Goal: Task Accomplishment & Management: Check status

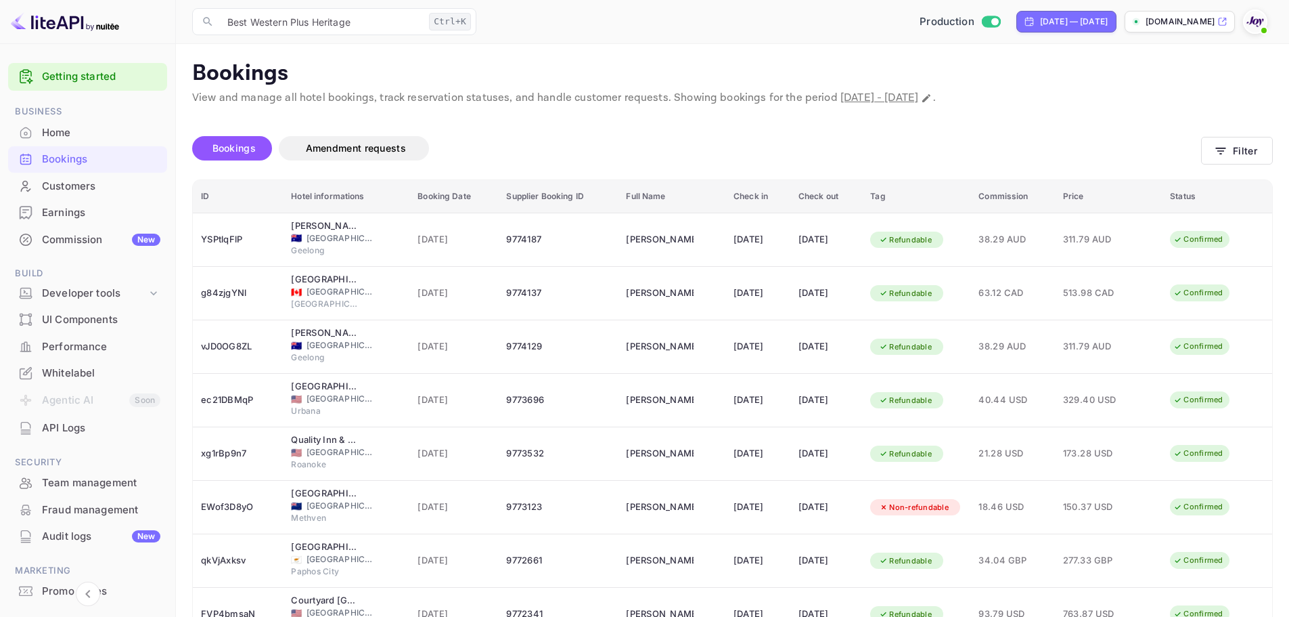
click at [1177, 117] on div "Found 836 bookings Bookings Amendment requests Filter ID Hotel informations Boo…" at bounding box center [724, 447] width 1097 height 683
click at [1147, 131] on div "Bookings Amendment requests" at bounding box center [696, 151] width 1009 height 57
click at [1235, 147] on button "Filter" at bounding box center [1237, 151] width 72 height 28
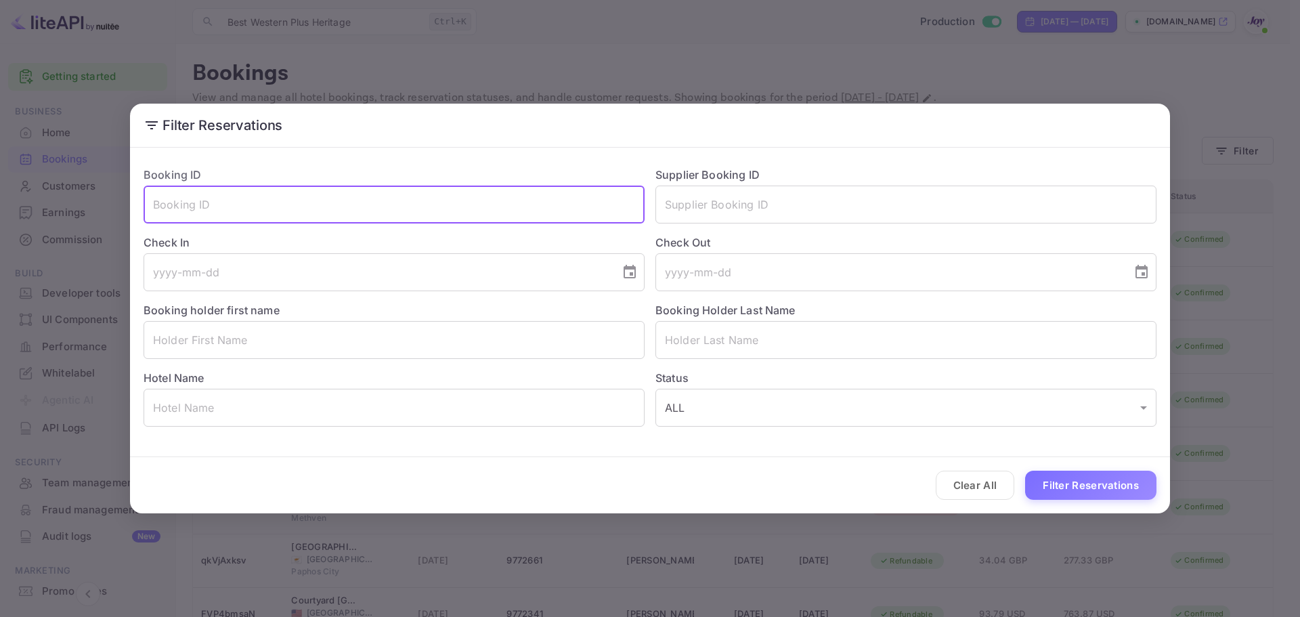
click at [403, 197] on input "text" at bounding box center [393, 204] width 501 height 38
paste input "e8862b95e1"
type input "e8862b95e1"
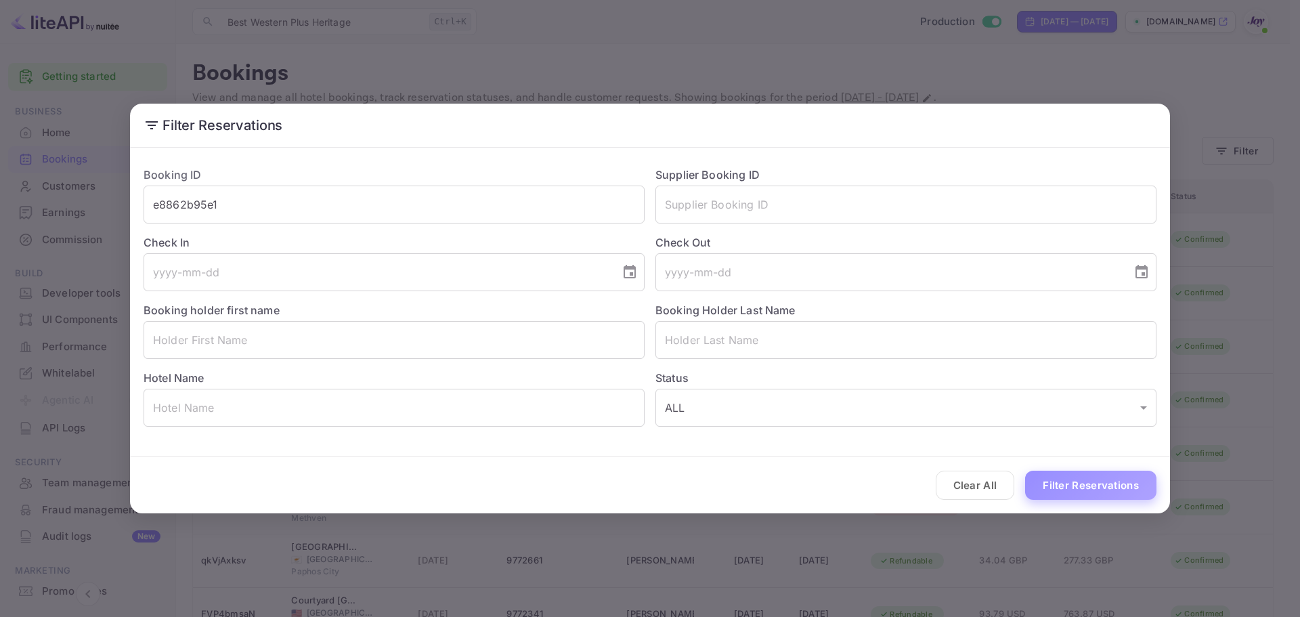
click at [1087, 483] on button "Filter Reservations" at bounding box center [1090, 484] width 131 height 29
click at [354, 183] on div "Booking ID e8862b95e1 ​" at bounding box center [389, 190] width 512 height 68
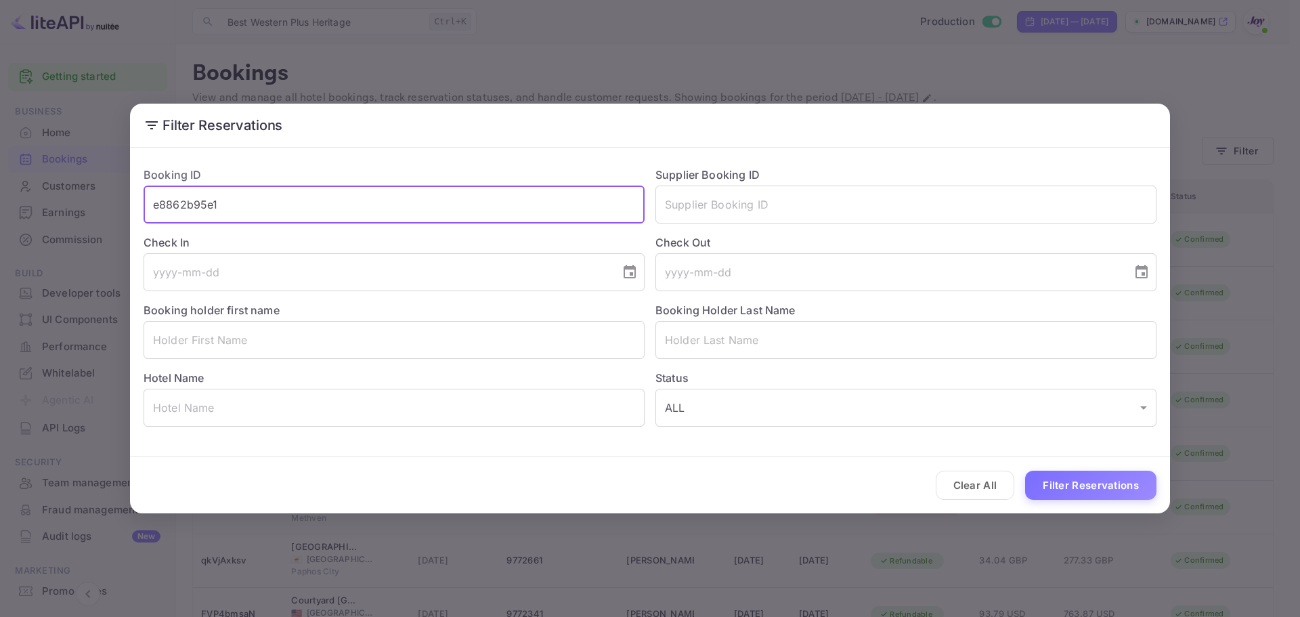
click at [349, 198] on input "e8862b95e1" at bounding box center [393, 204] width 501 height 38
click at [793, 213] on input "text" at bounding box center [905, 204] width 501 height 38
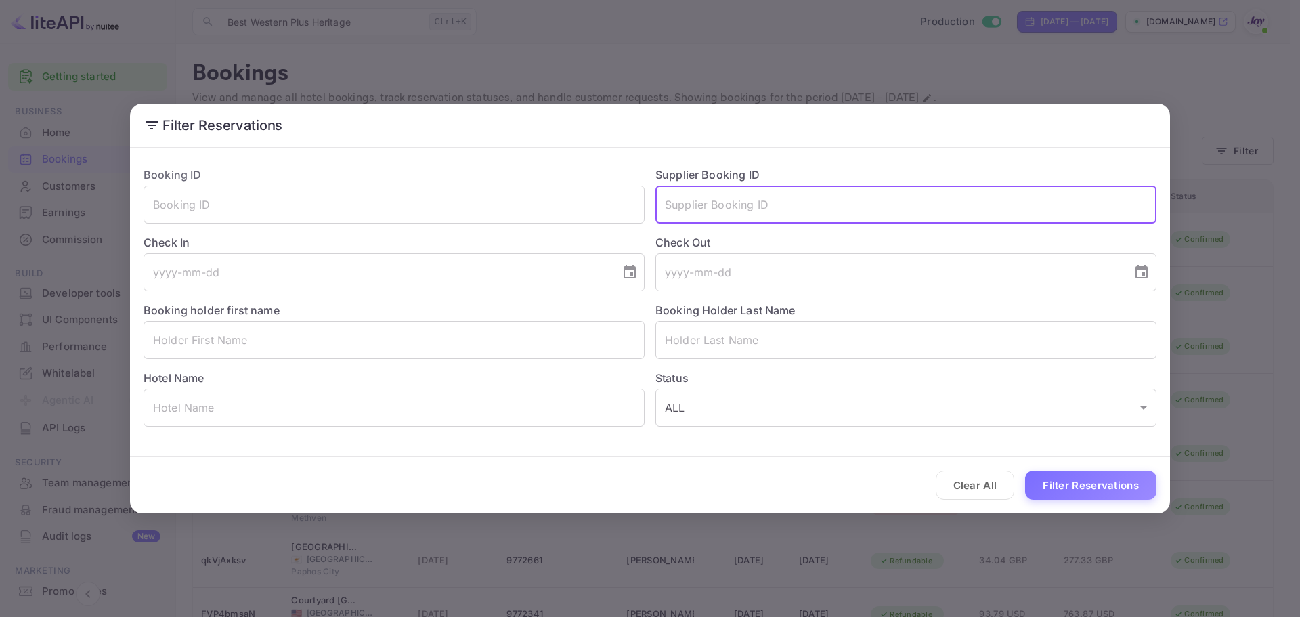
paste input "e8862b95e1"
type input "e8862b95e1"
click at [1086, 487] on button "Filter Reservations" at bounding box center [1090, 484] width 131 height 29
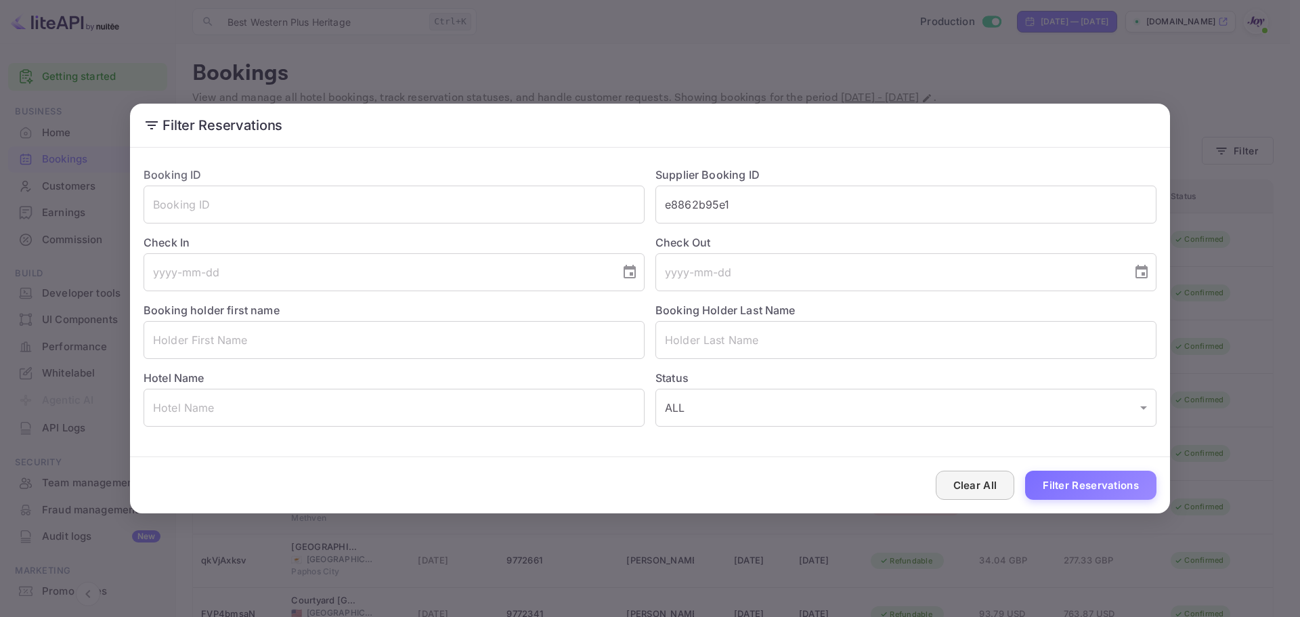
click at [989, 481] on button "Clear All" at bounding box center [974, 484] width 79 height 29
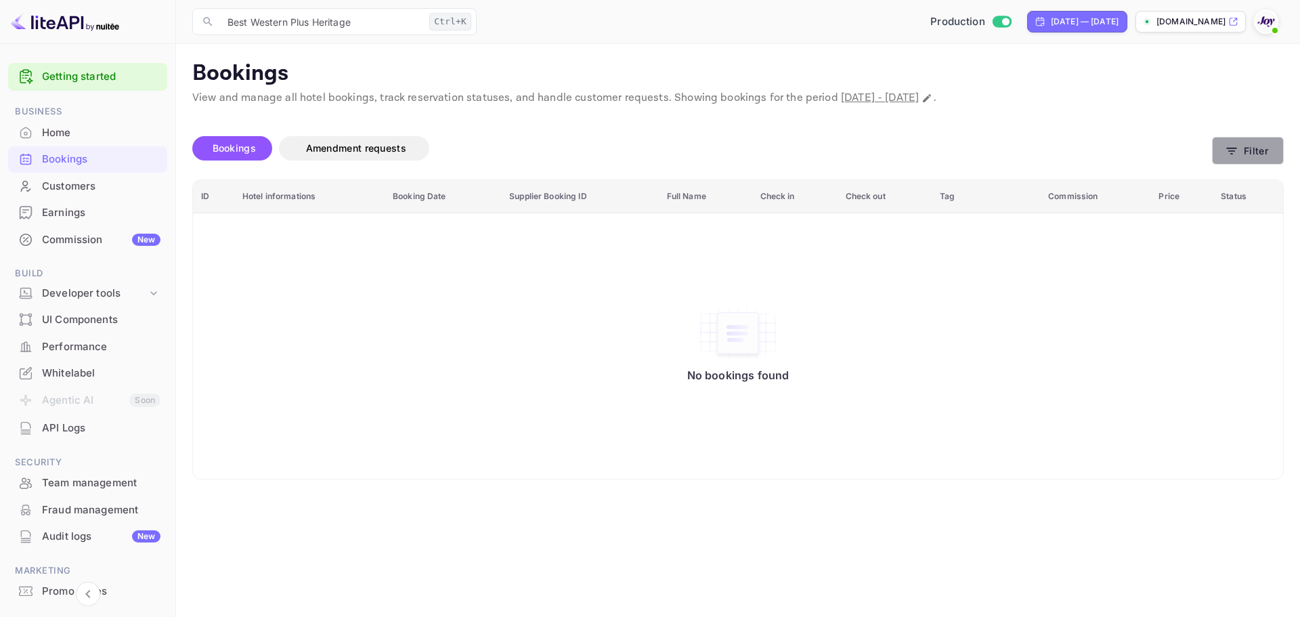
click at [1230, 146] on icon "button" at bounding box center [1231, 151] width 14 height 14
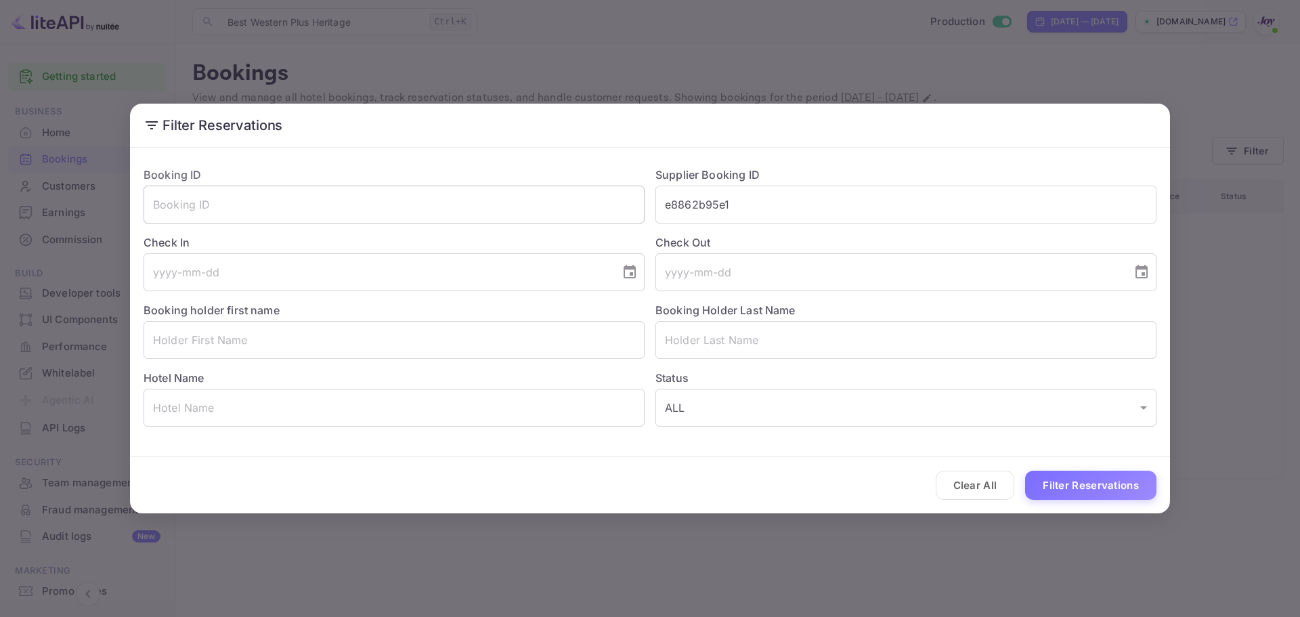
click at [353, 188] on input "text" at bounding box center [393, 204] width 501 height 38
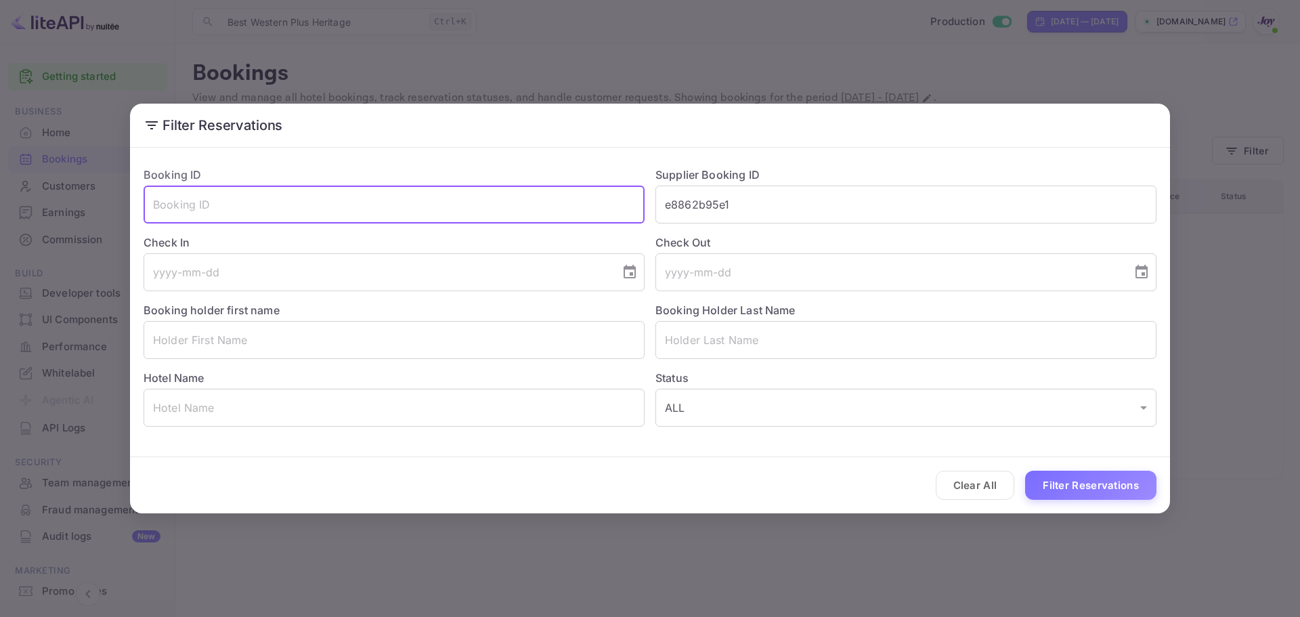
click at [353, 188] on input "text" at bounding box center [393, 204] width 501 height 38
paste input "e8862b95e1"
type input "e8862b95e1"
click at [770, 211] on input "e8862b95e1" at bounding box center [905, 204] width 501 height 38
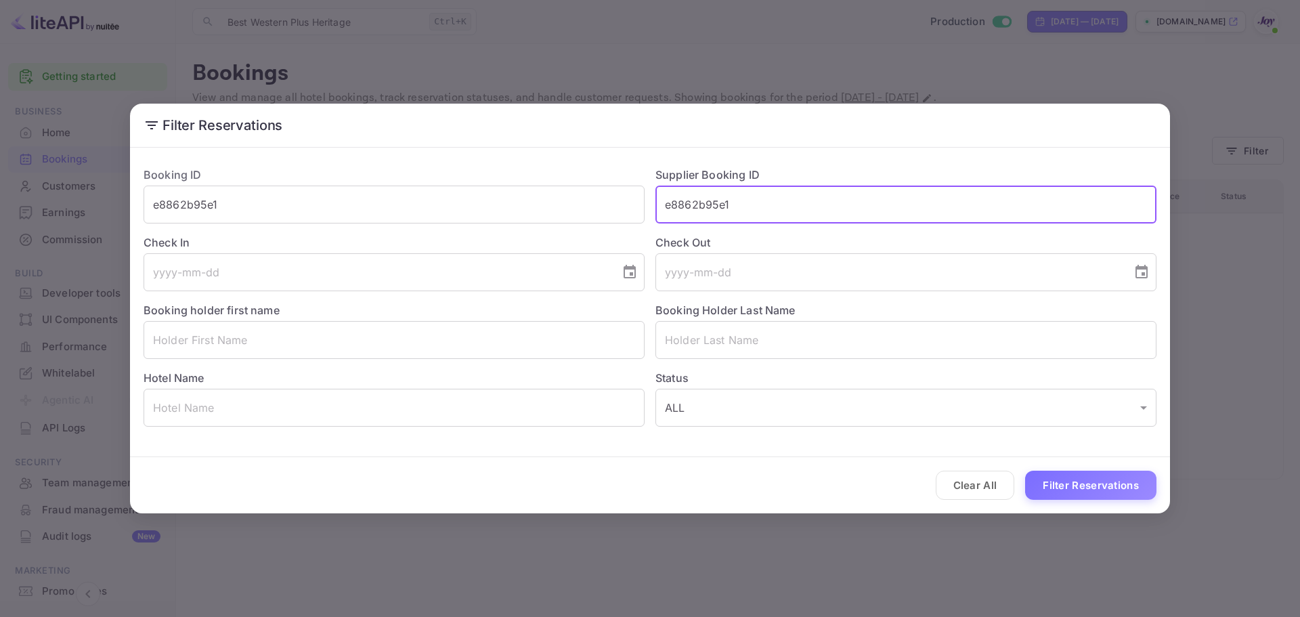
click at [770, 211] on input "e8862b95e1" at bounding box center [905, 204] width 501 height 38
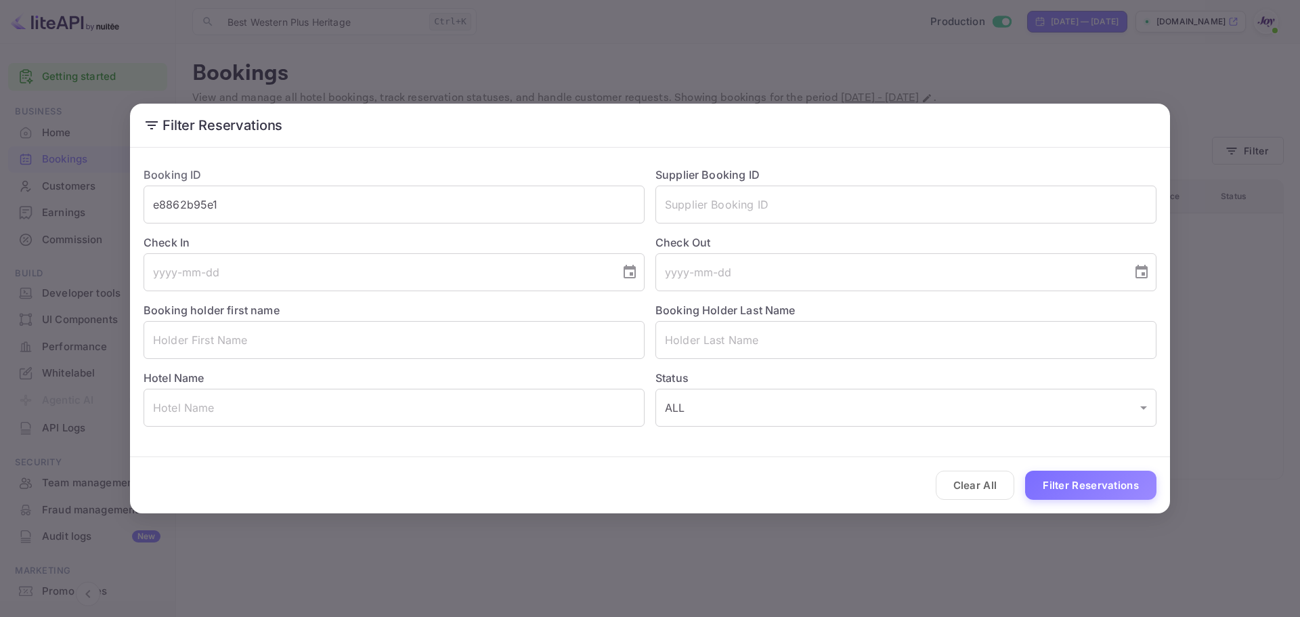
click at [1100, 502] on div "Clear All Filter Reservations" at bounding box center [650, 485] width 1040 height 56
click at [1095, 501] on div "Clear All Filter Reservations" at bounding box center [650, 485] width 1040 height 56
click at [1099, 488] on button "Filter Reservations" at bounding box center [1090, 484] width 131 height 29
click at [875, 542] on div "Filter Reservations Booking ID e8862b95e1 ​ Supplier Booking ID ​ Check In ​ Ch…" at bounding box center [650, 308] width 1300 height 617
